Goal: Information Seeking & Learning: Learn about a topic

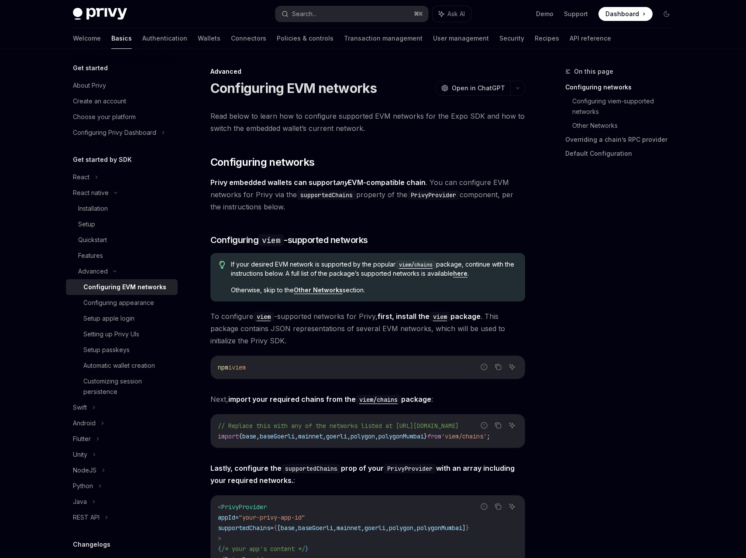
click at [228, 73] on div "Advanced" at bounding box center [367, 71] width 315 height 9
click at [253, 82] on h1 "Configuring EVM networks" at bounding box center [293, 88] width 167 height 16
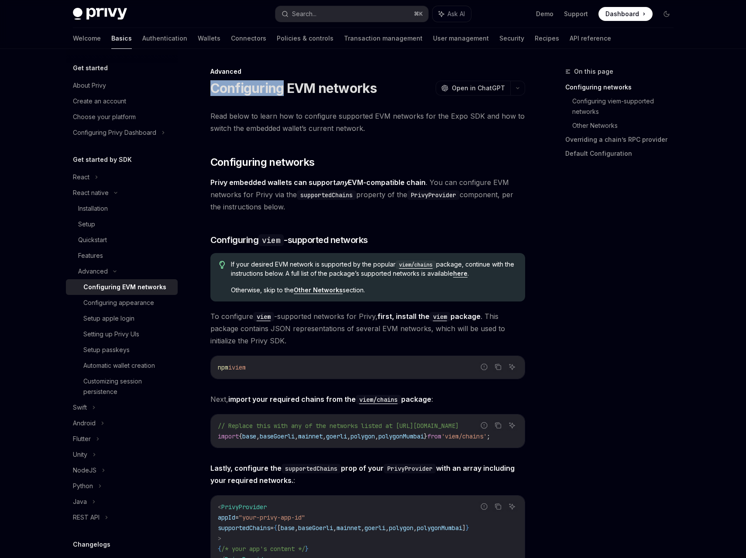
click at [253, 82] on h1 "Configuring EVM networks" at bounding box center [293, 88] width 167 height 16
click at [269, 84] on h1 "Configuring EVM networks" at bounding box center [293, 88] width 167 height 16
click at [201, 163] on icon "Navigate to header" at bounding box center [198, 162] width 6 height 5
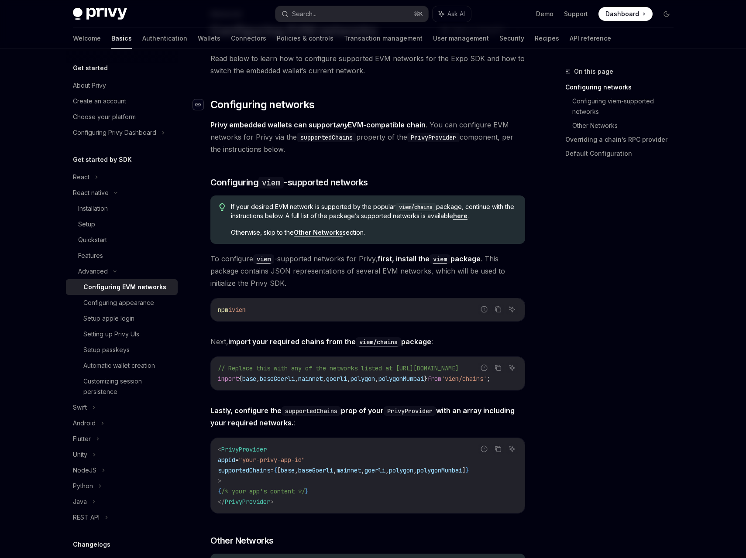
scroll to position [89, 0]
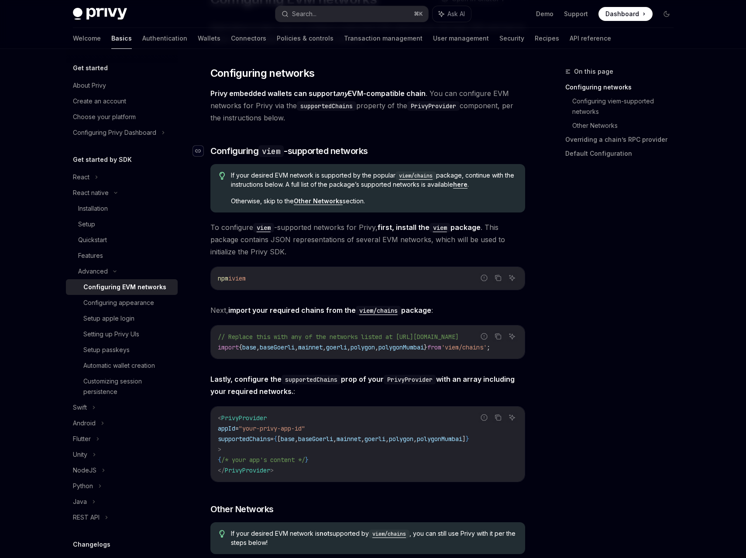
click at [199, 154] on div "Navigate to header" at bounding box center [198, 151] width 10 height 10
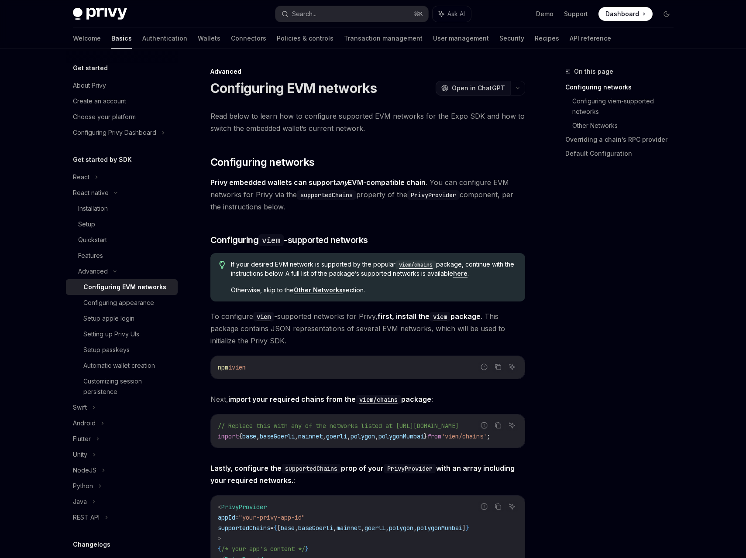
click at [478, 90] on span "Open in ChatGPT" at bounding box center [478, 88] width 53 height 9
click at [520, 88] on icon "button" at bounding box center [517, 87] width 10 height 3
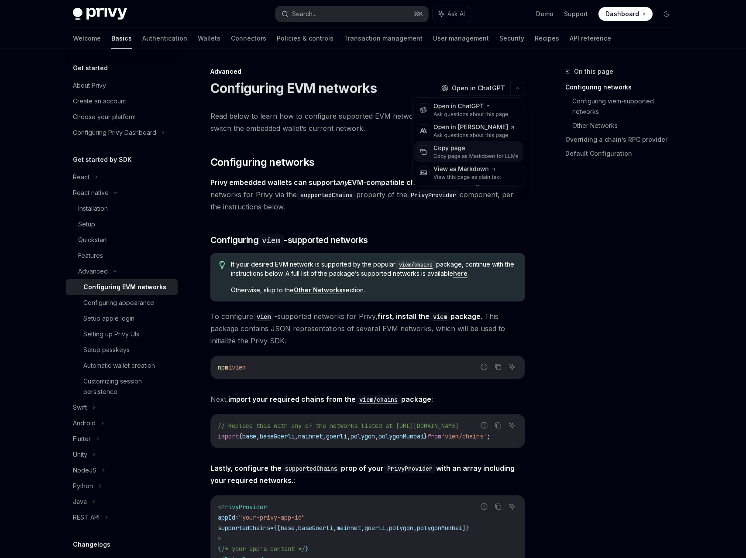
click at [482, 151] on div "Copy page" at bounding box center [475, 148] width 85 height 9
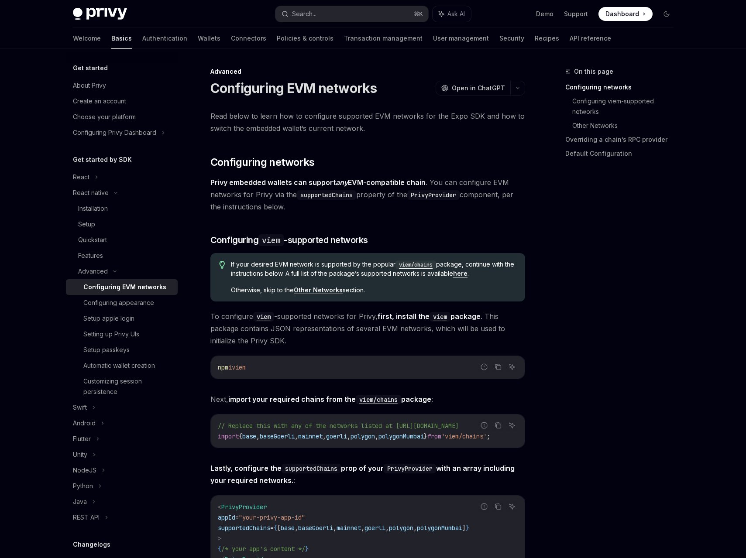
click at [516, 89] on icon "button" at bounding box center [517, 87] width 10 height 3
click at [483, 169] on div "View as Markdown" at bounding box center [467, 169] width 68 height 9
type textarea "*"
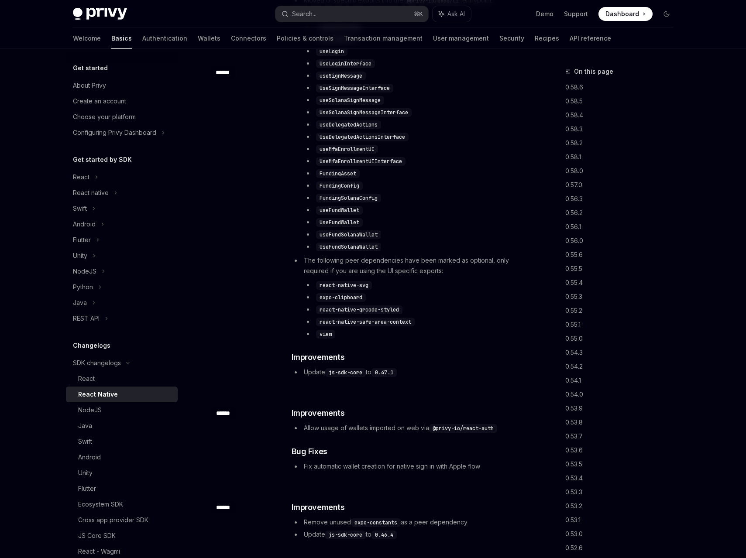
scroll to position [2823, 0]
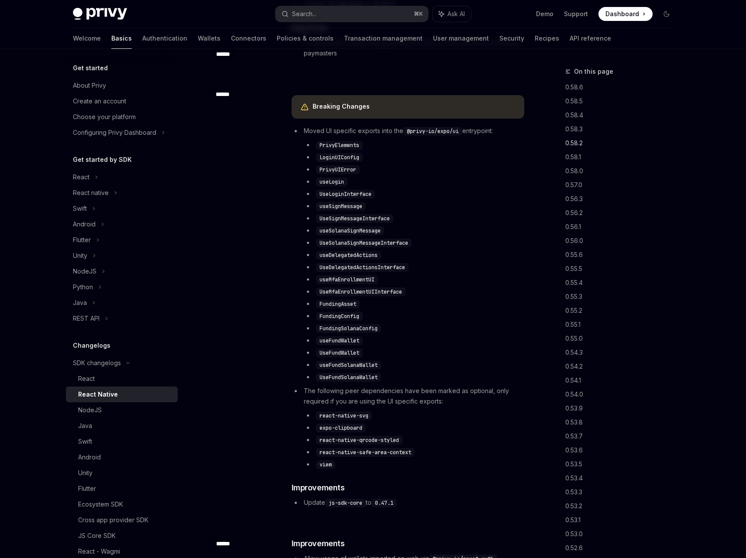
click at [616, 148] on link "0.58.2" at bounding box center [622, 143] width 115 height 14
